Goal: Transaction & Acquisition: Purchase product/service

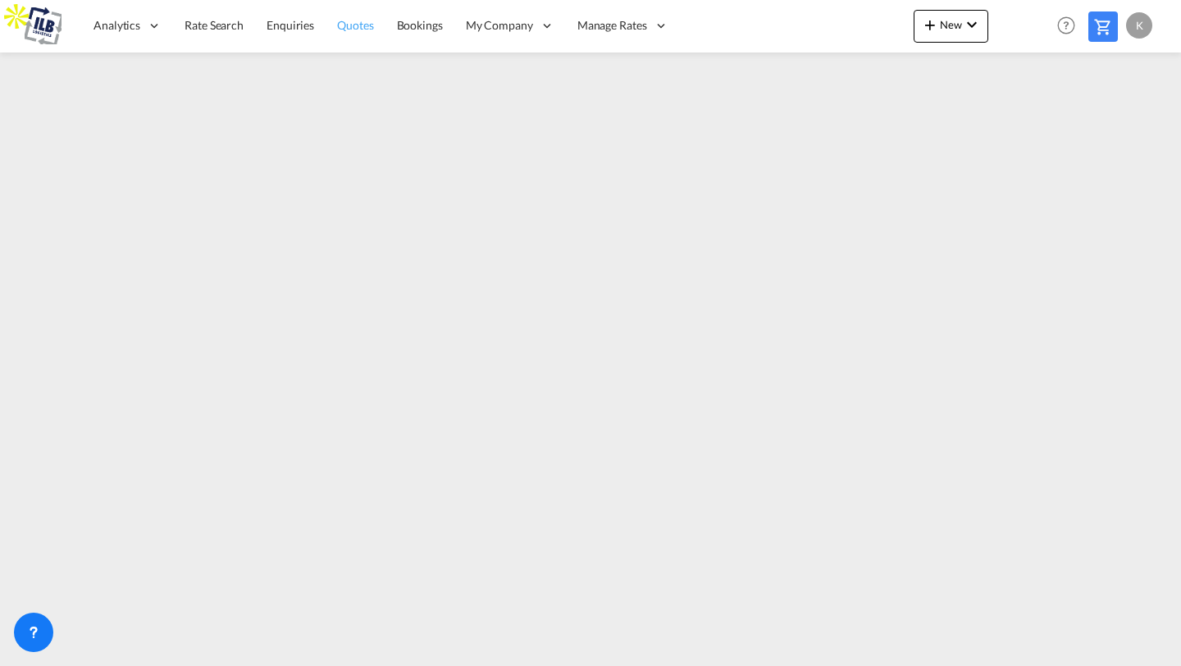
click at [345, 20] on span "Quotes" at bounding box center [355, 25] width 36 height 14
click at [286, 24] on span "Enquiries" at bounding box center [291, 25] width 48 height 14
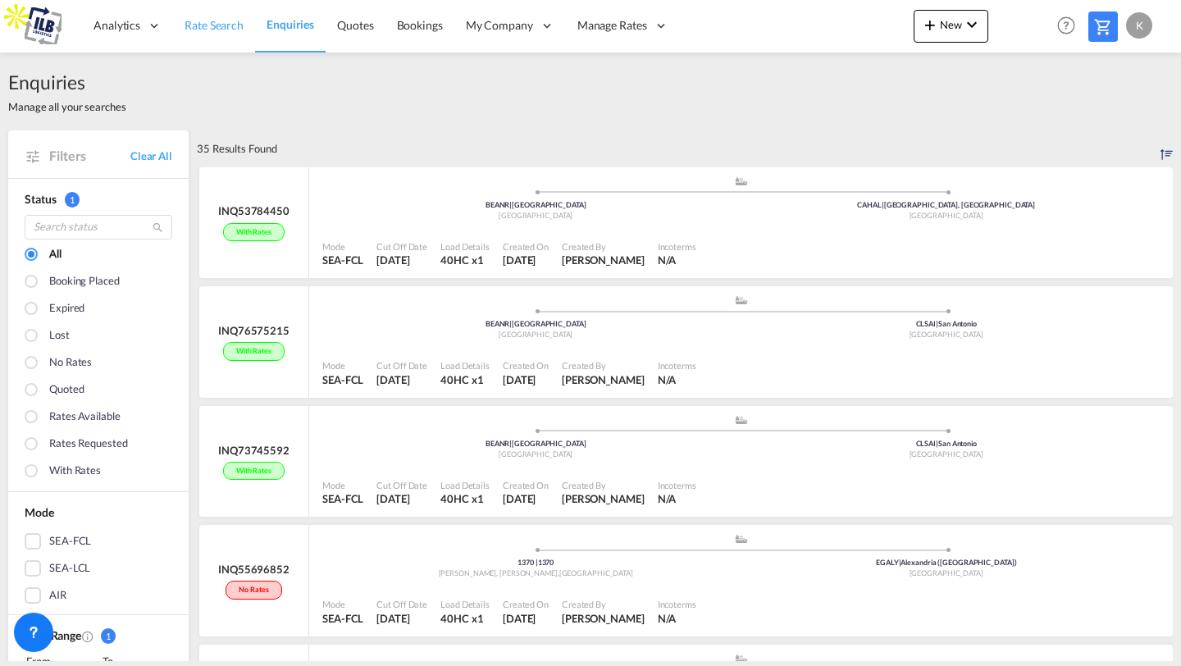
click at [218, 30] on span "Rate Search" at bounding box center [214, 25] width 59 height 14
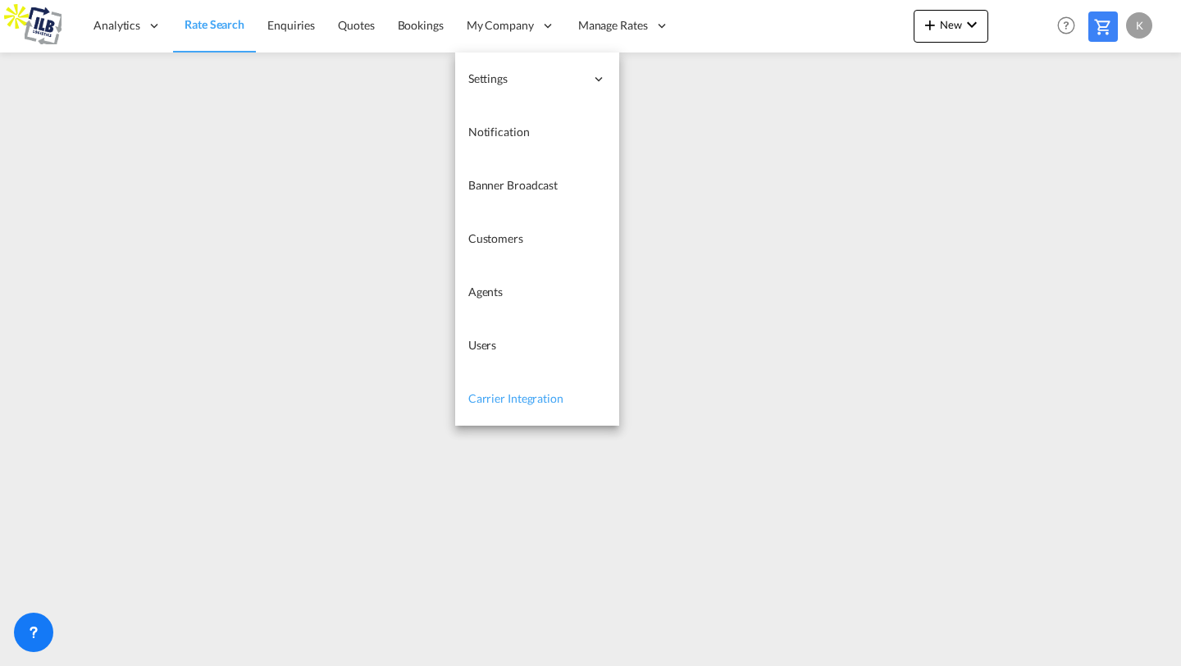
click at [505, 401] on span "Carrier Integration" at bounding box center [515, 398] width 95 height 14
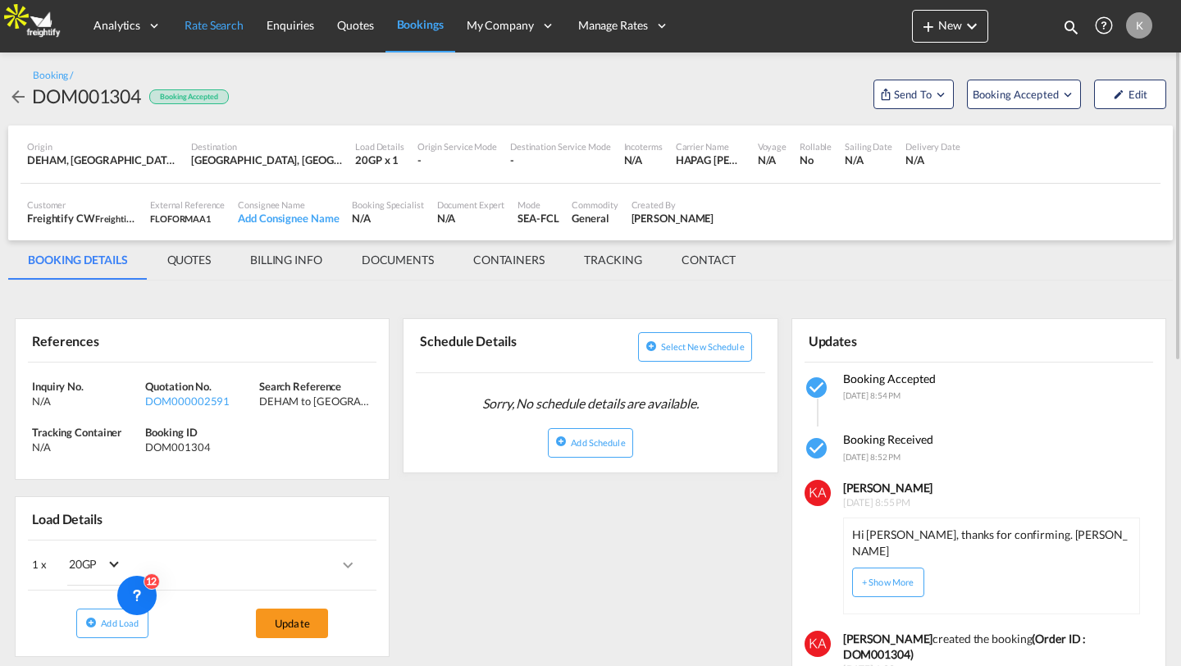
click at [232, 29] on span "Rate Search" at bounding box center [214, 25] width 59 height 14
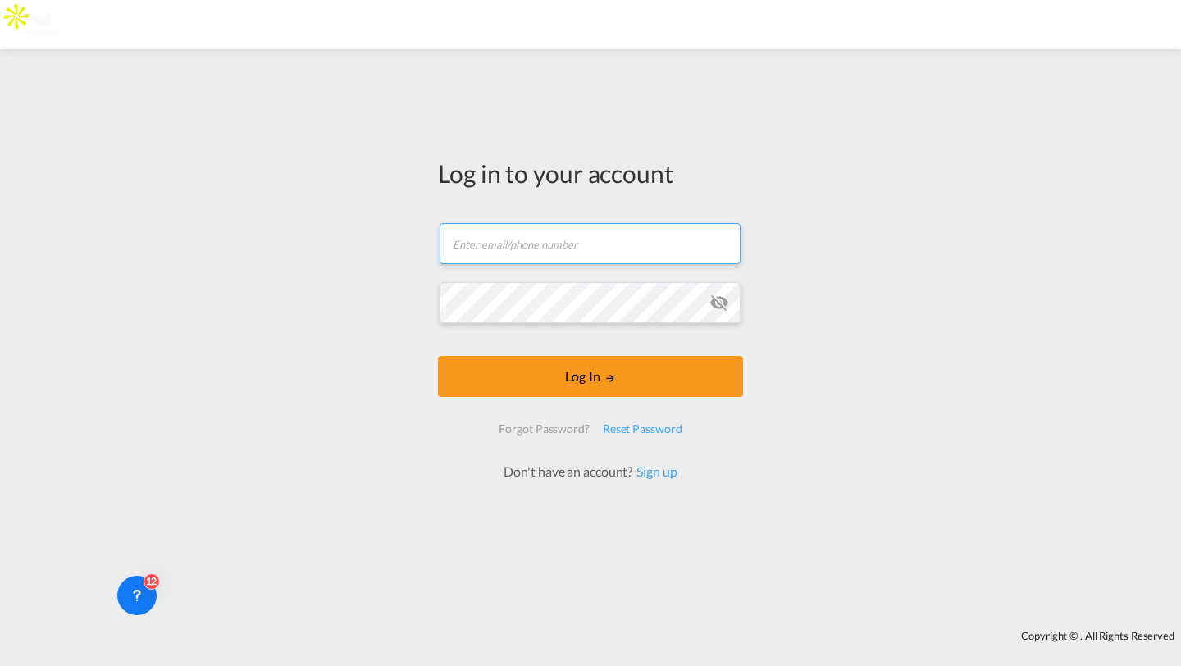
type input "kirk.aranha@freightify.com"
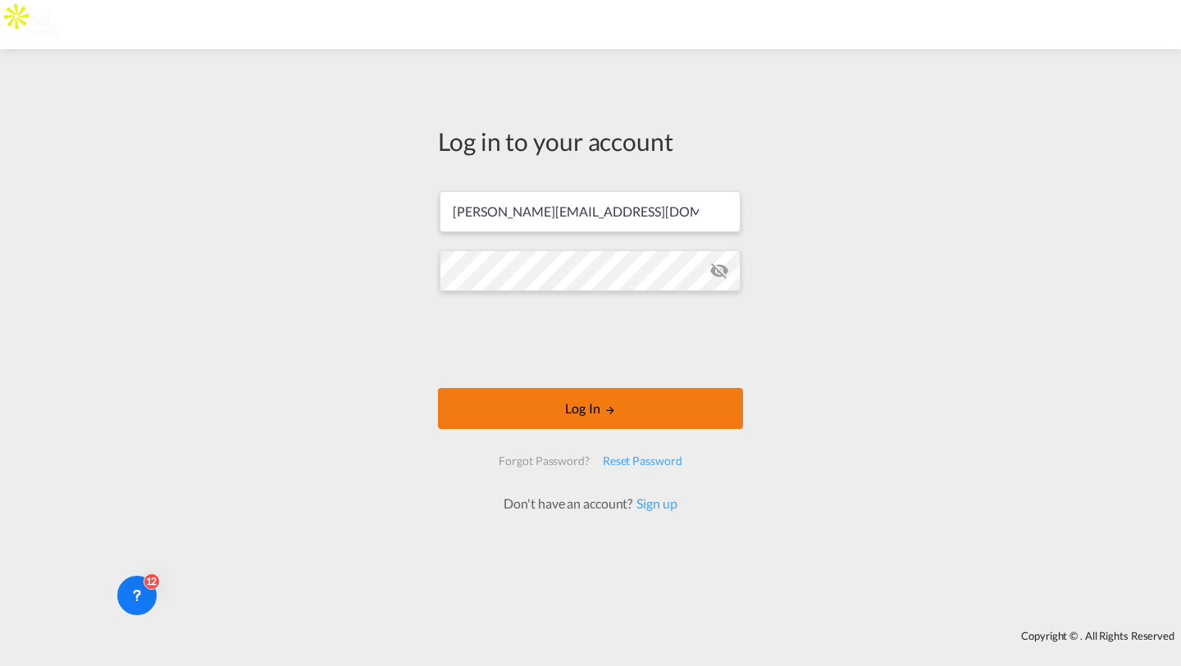
click at [504, 406] on button "Log In" at bounding box center [590, 408] width 305 height 41
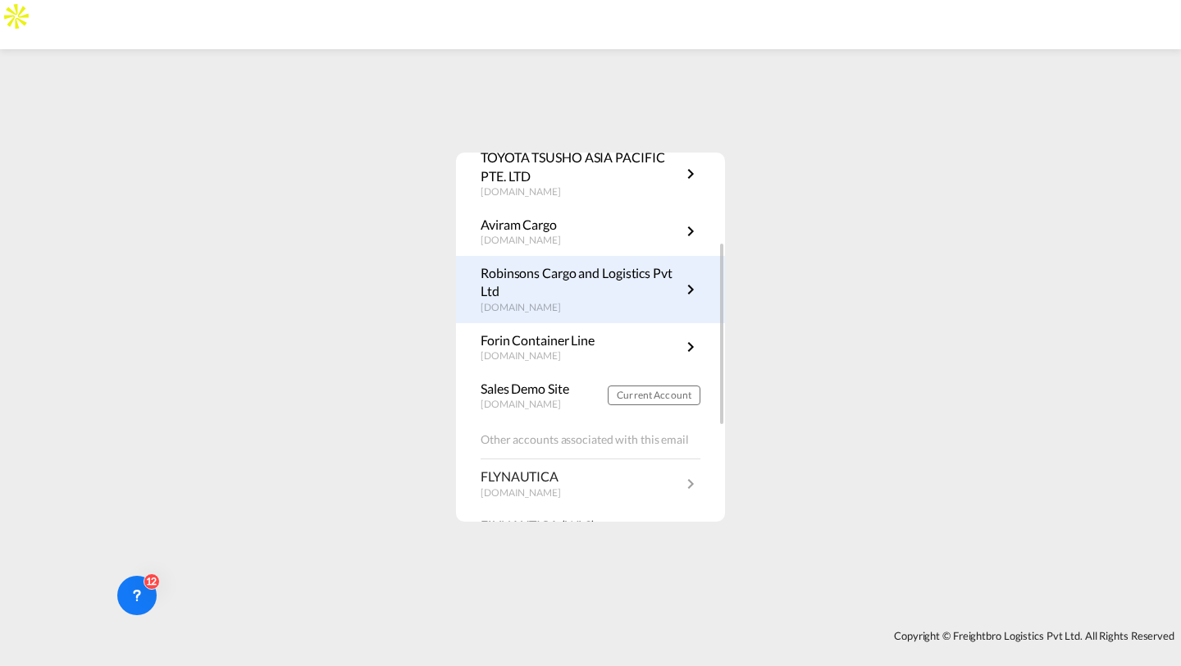
scroll to position [176, 0]
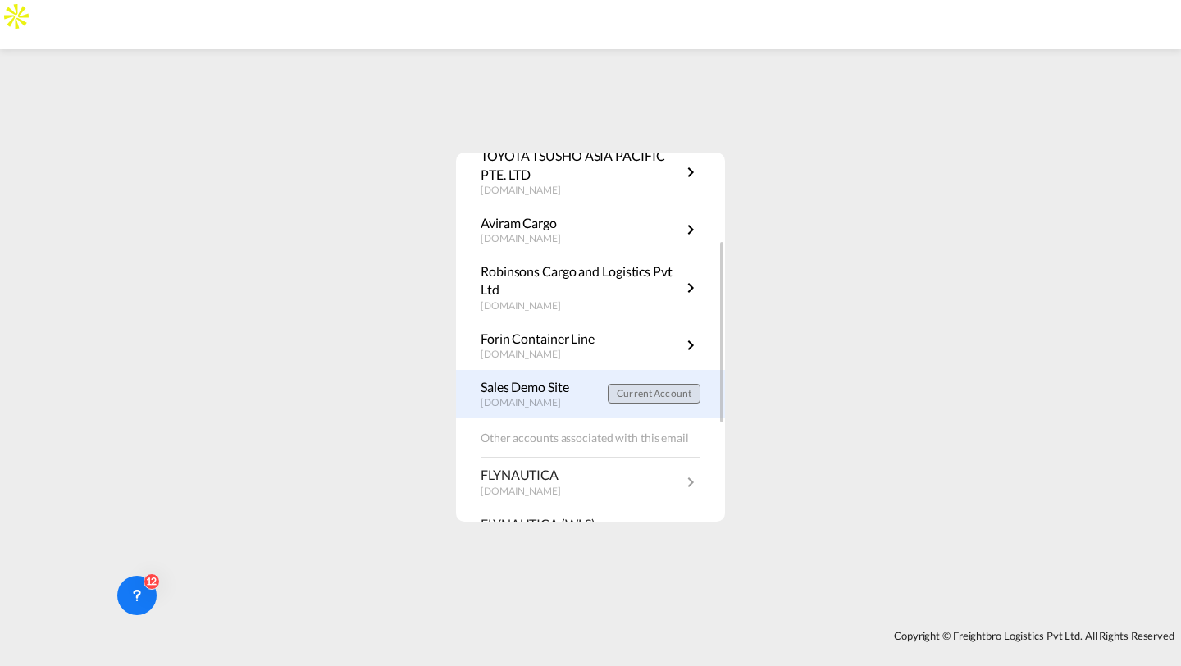
click at [631, 394] on span "Current Account" at bounding box center [654, 393] width 75 height 12
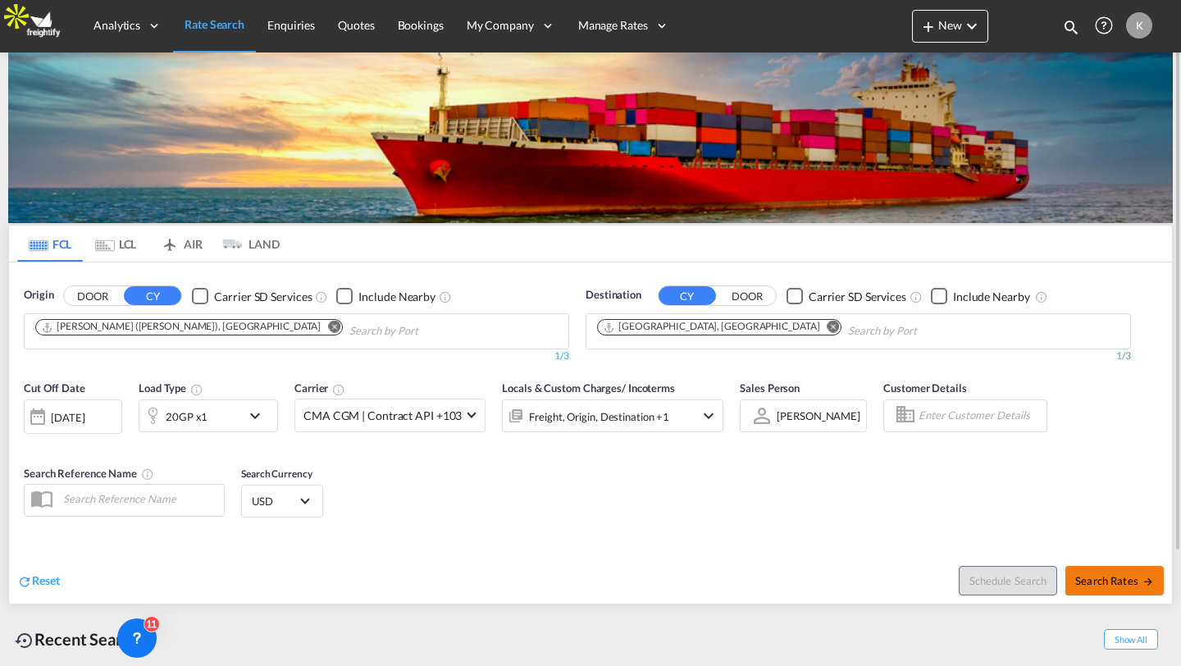
click at [1108, 571] on button "Search Rates" at bounding box center [1115, 581] width 98 height 30
type input "INNSA to DEHAM / 22 Sep 2025"
